Goal: Navigation & Orientation: Find specific page/section

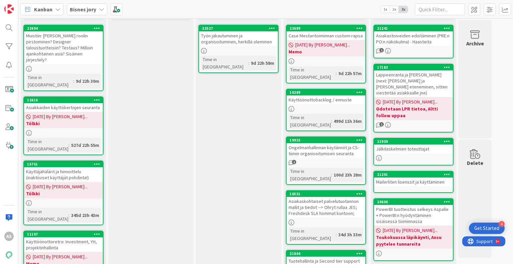
scroll to position [67, 0]
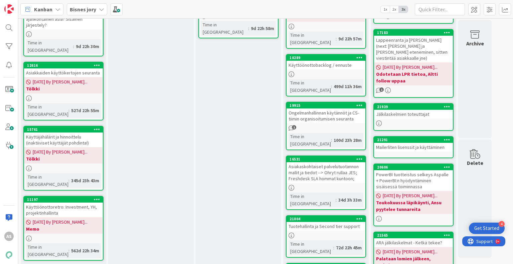
click at [423, 173] on div "PowerBI tuotteistus selkeys Aspalle + PowerBI:n hyödyntäminen sisäisessä toimin…" at bounding box center [413, 180] width 79 height 21
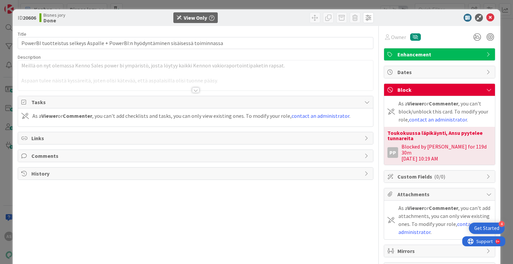
click at [192, 92] on div at bounding box center [195, 89] width 7 height 5
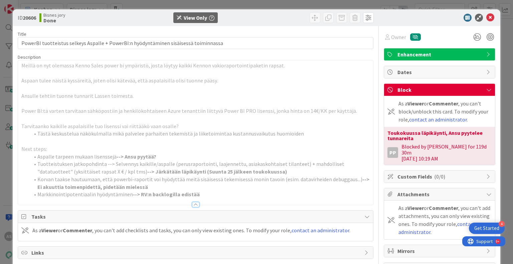
click at [11, 175] on div "ID 20606 Bisnes jory Done View Only Title 84 / 128 PowerBI tuotteistus selkeys …" at bounding box center [256, 132] width 513 height 264
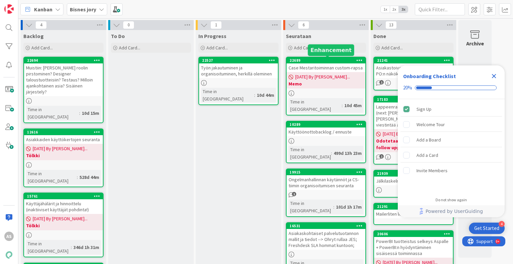
click at [314, 61] on div "22689" at bounding box center [327, 60] width 76 height 5
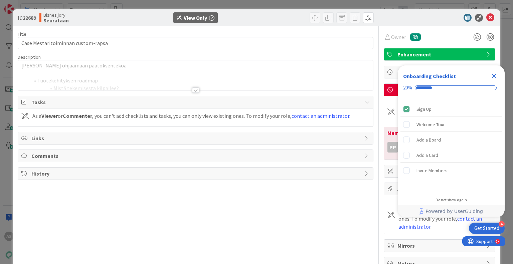
click at [192, 90] on div at bounding box center [195, 89] width 7 height 5
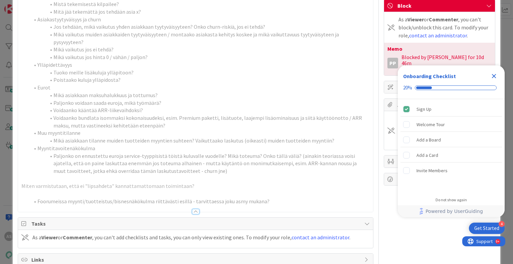
scroll to position [27, 0]
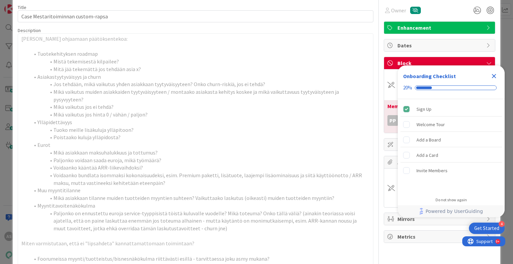
click at [495, 77] on icon "Close Checklist" at bounding box center [494, 76] width 8 height 8
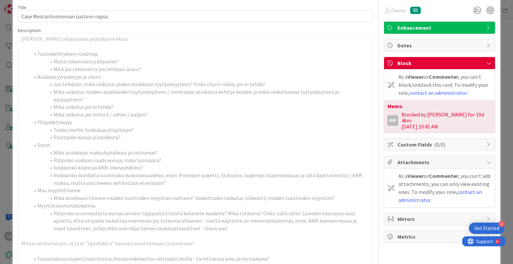
scroll to position [0, 0]
